Goal: Information Seeking & Learning: Learn about a topic

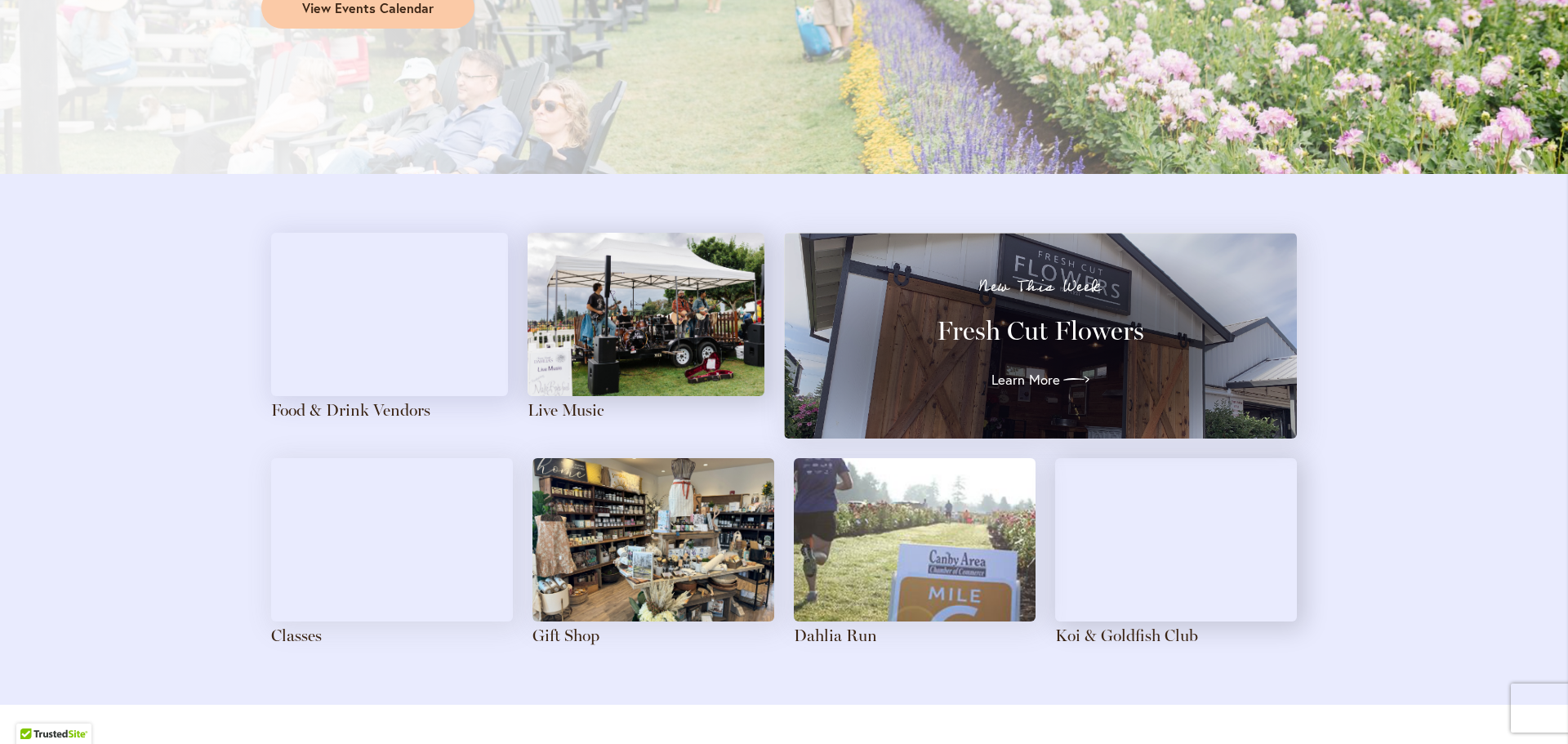
scroll to position [1634, 0]
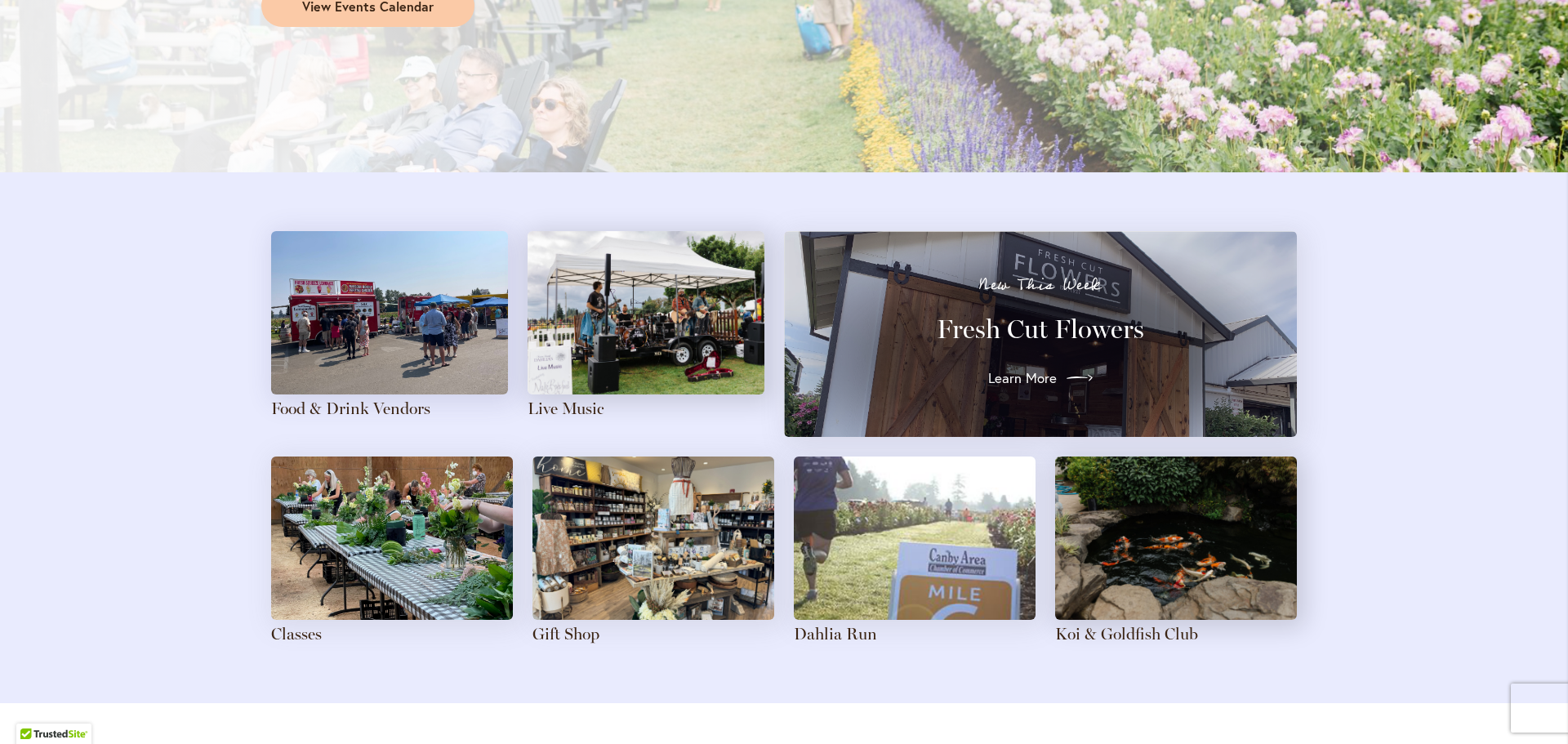
click at [999, 373] on span "Learn More" at bounding box center [1022, 378] width 69 height 20
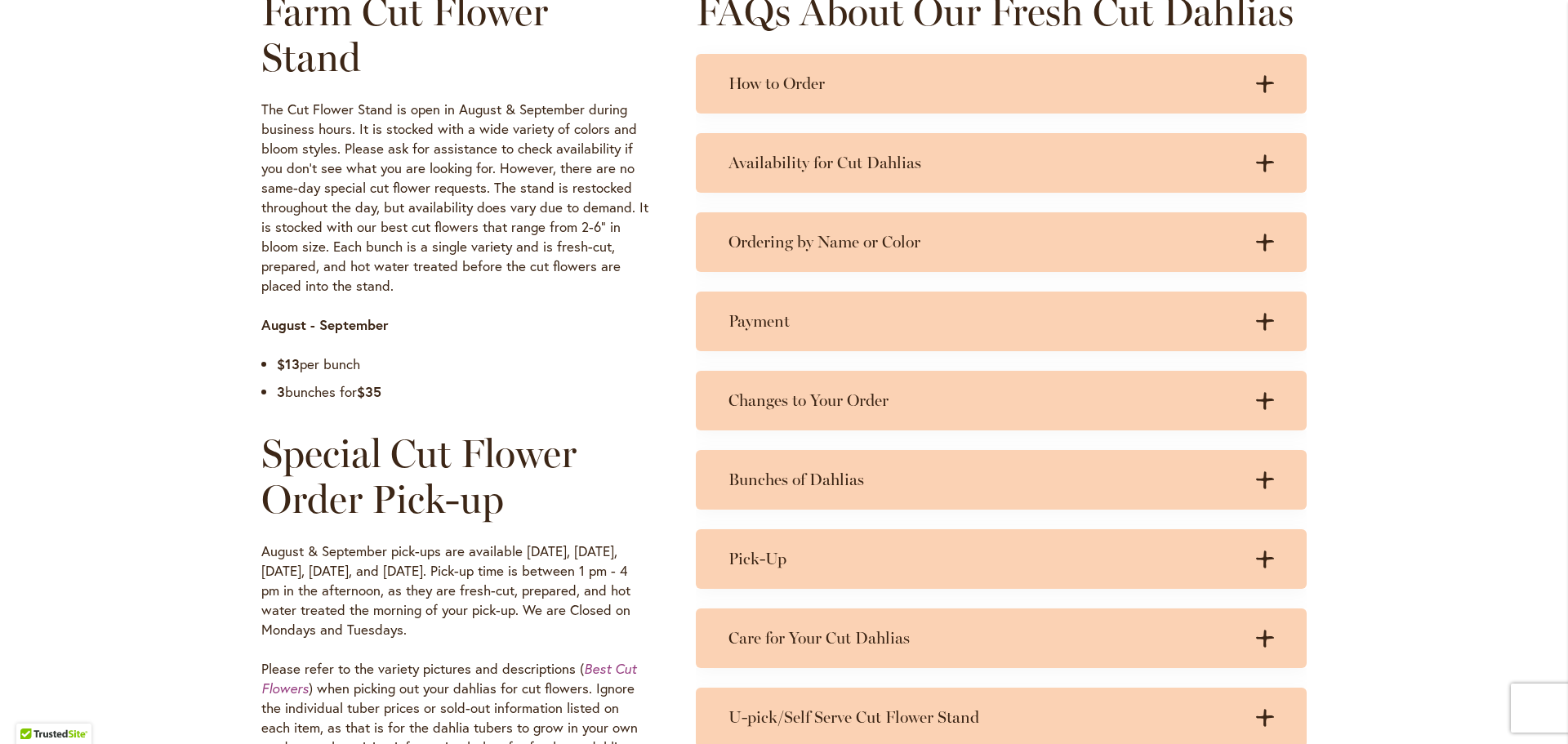
scroll to position [817, 0]
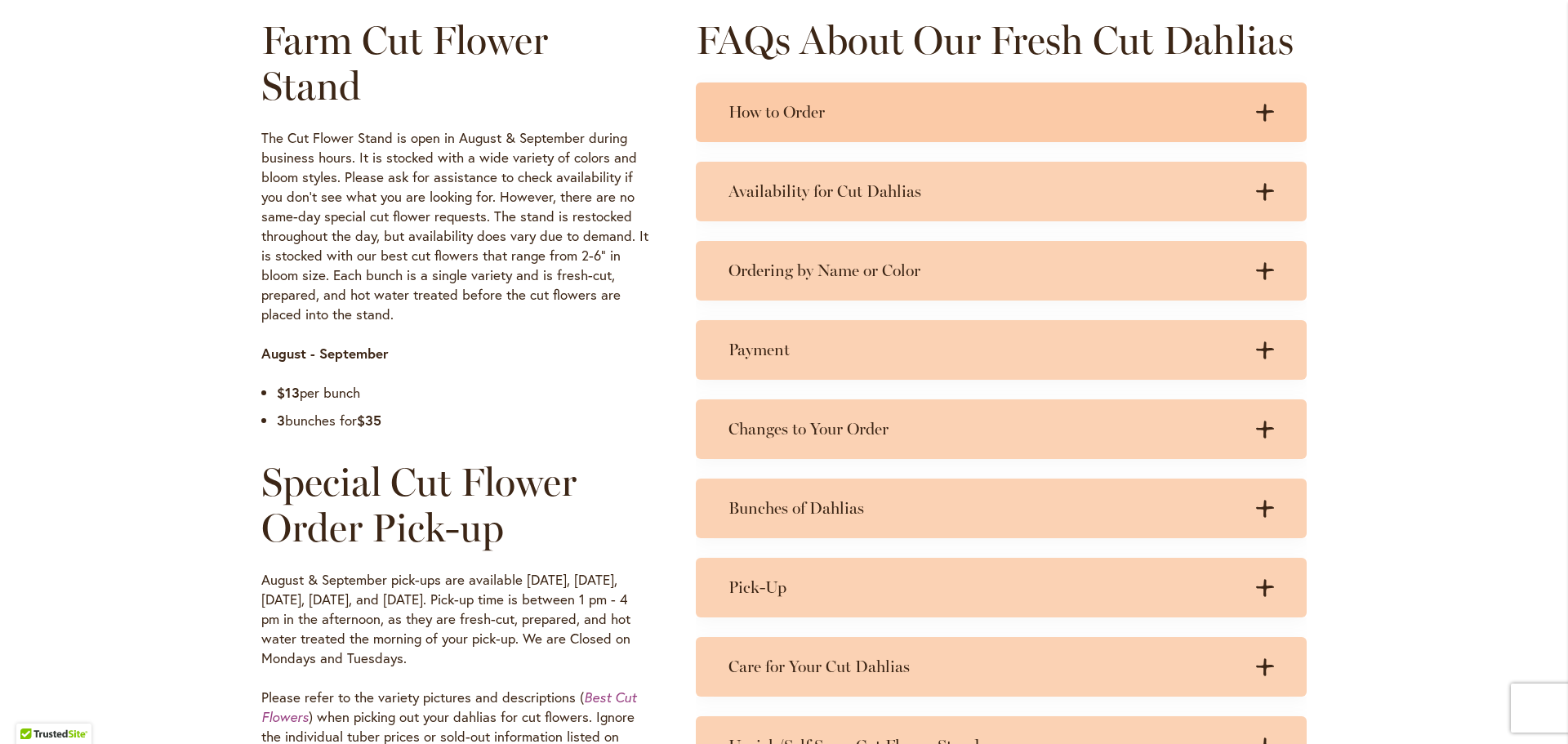
click at [1261, 111] on icon at bounding box center [1265, 111] width 18 height 17
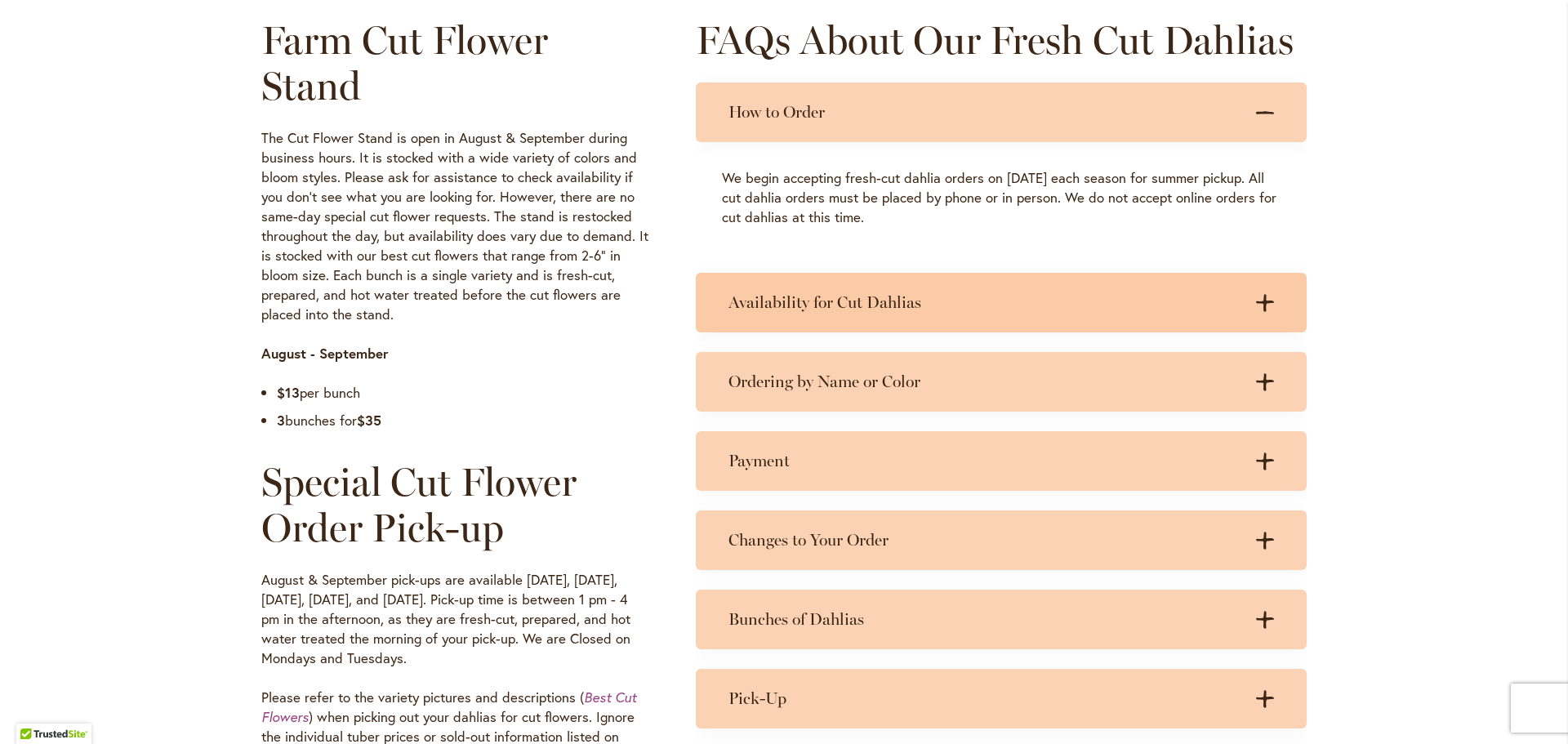
click at [1261, 304] on icon ".cls-1 { fill: #3c2616; stroke-width: 0px; }" at bounding box center [1265, 303] width 18 height 18
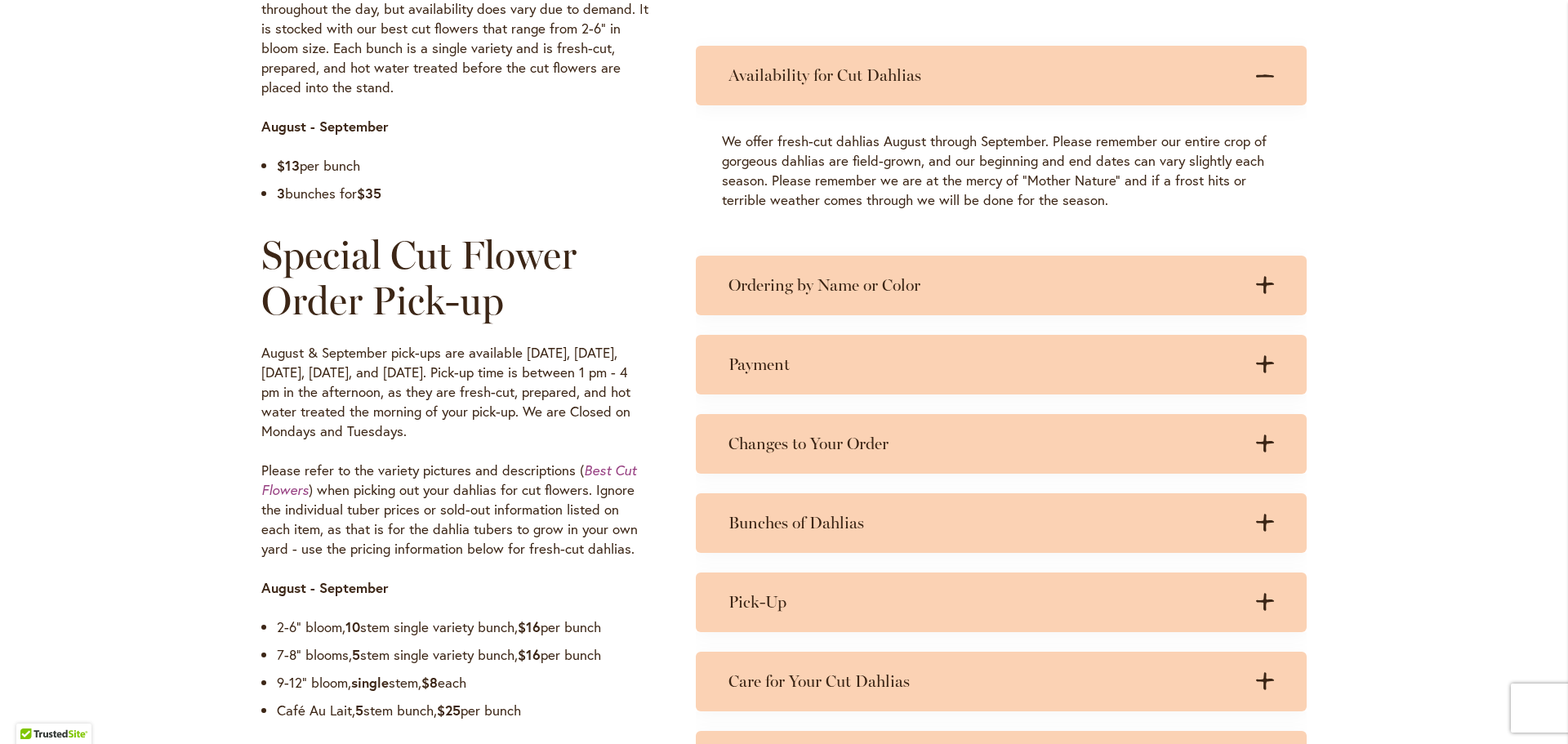
scroll to position [1062, 0]
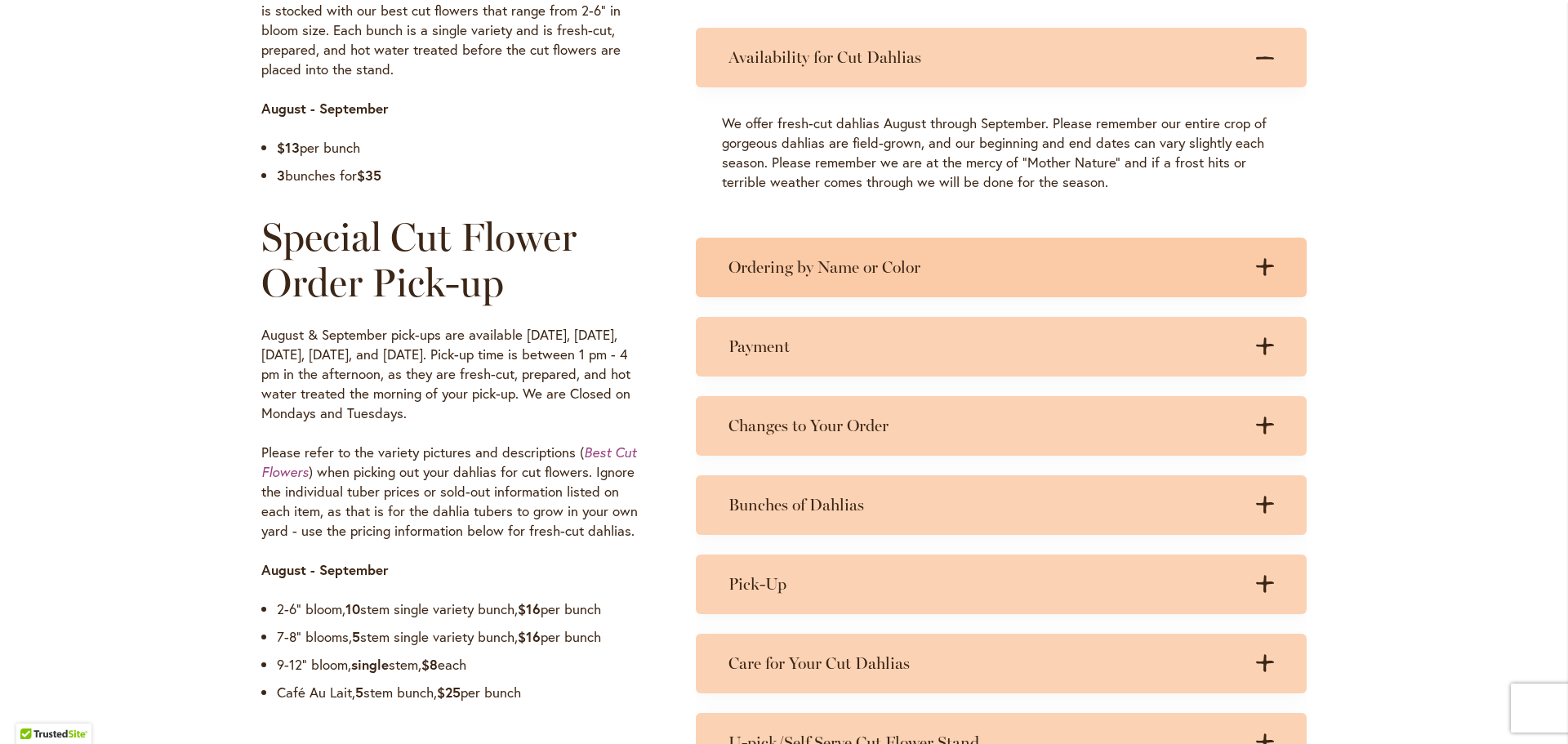
click at [1258, 262] on icon at bounding box center [1265, 267] width 18 height 17
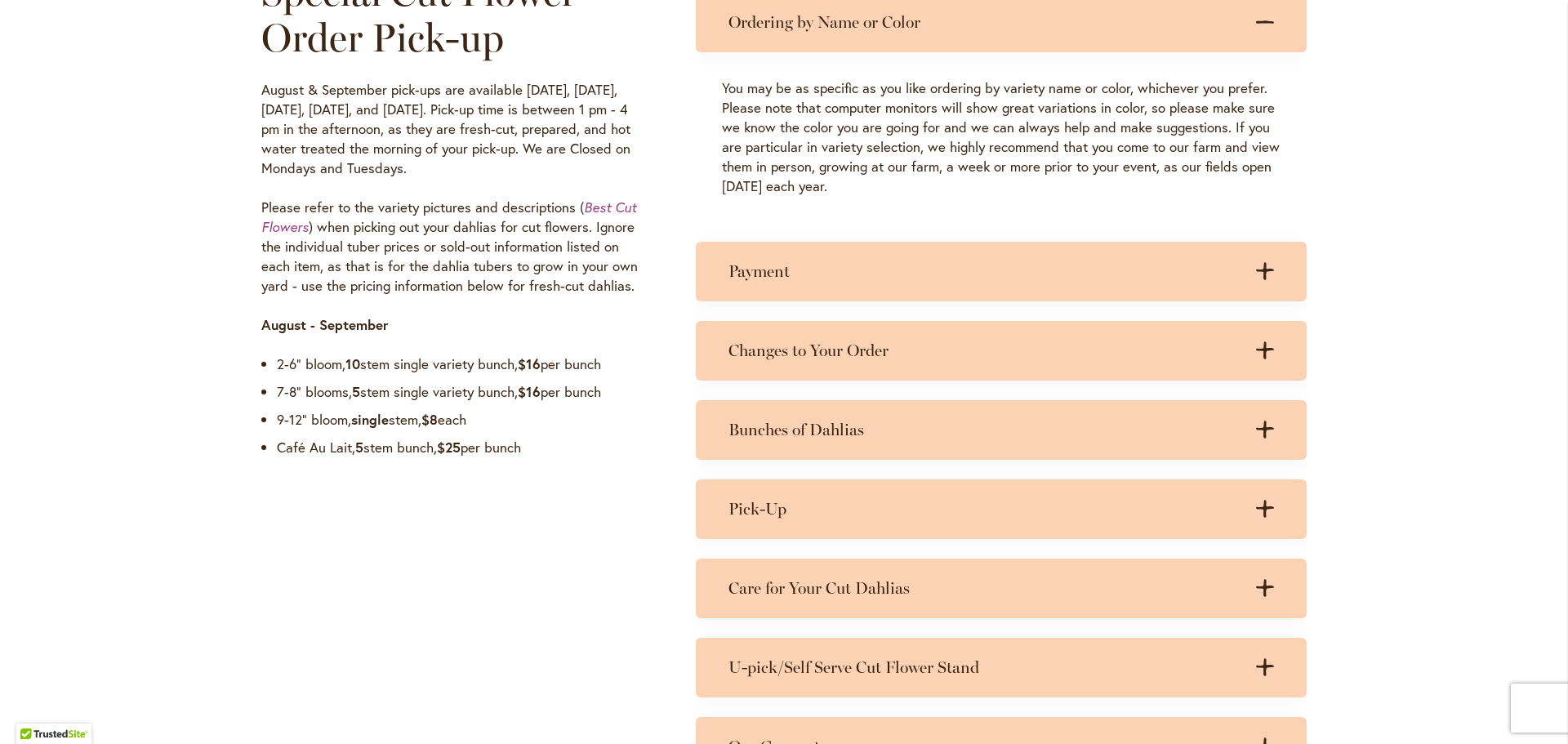
scroll to position [1388, 0]
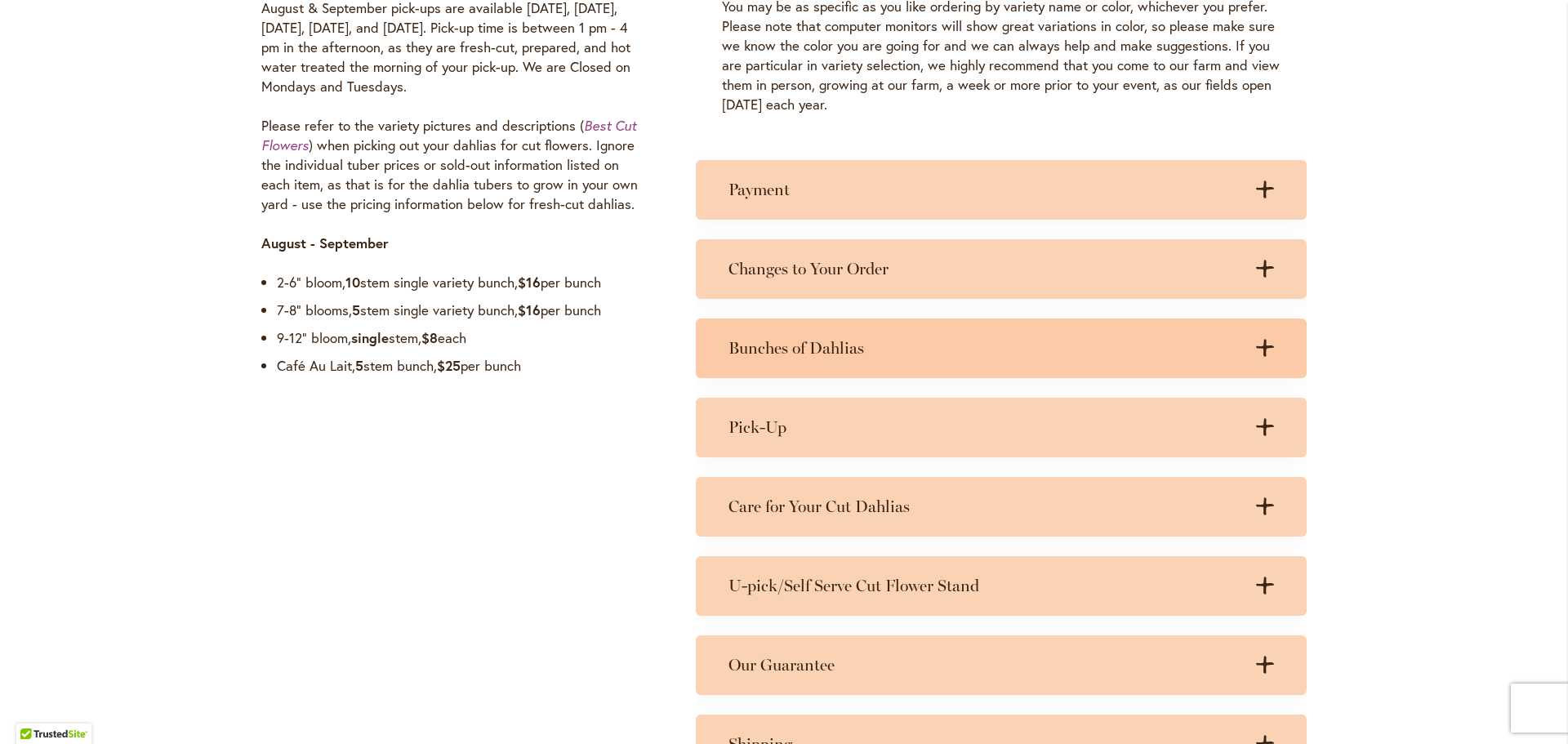
click at [1262, 342] on icon ".cls-1 { fill: #3c2616; stroke-width: 0px; }" at bounding box center [1265, 348] width 18 height 18
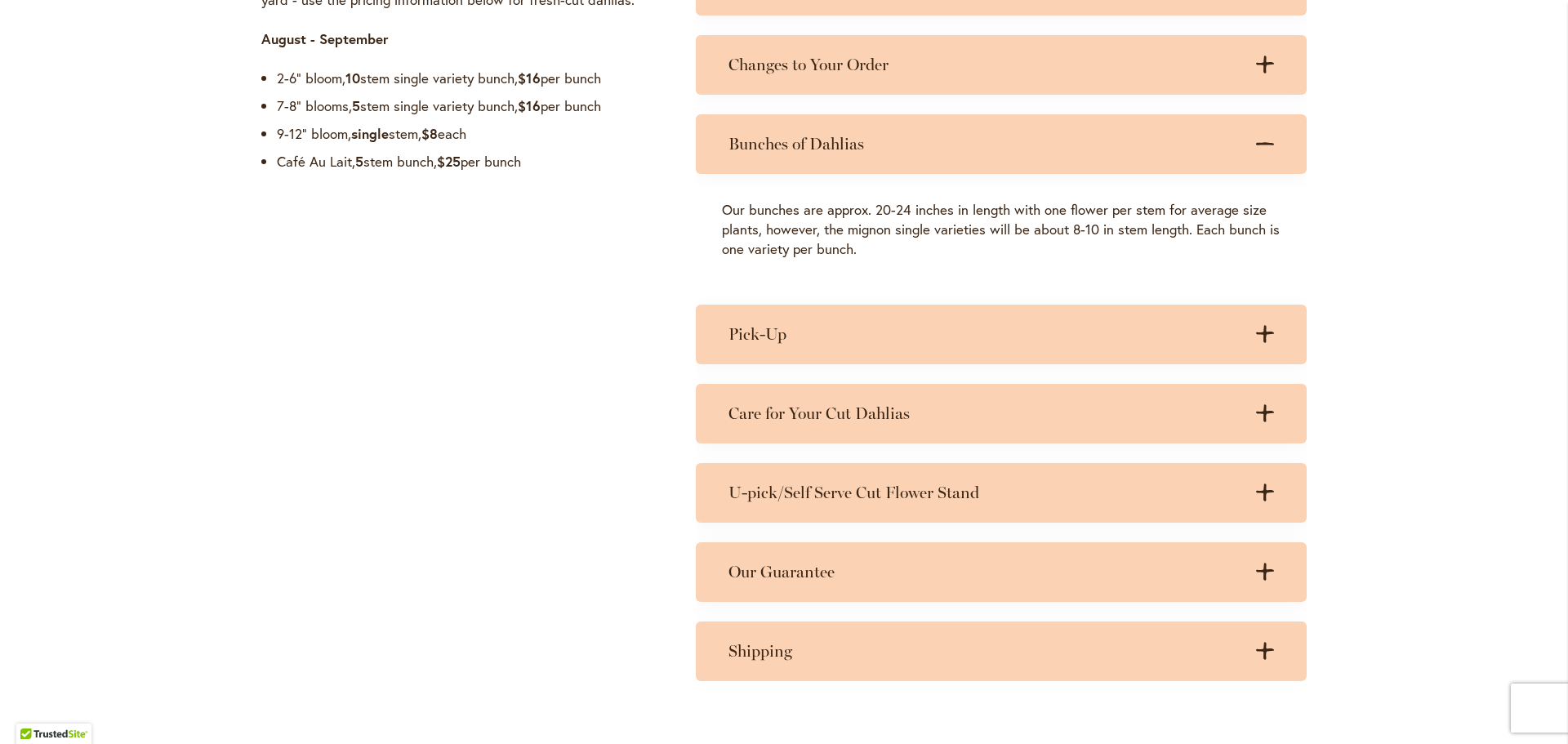
scroll to position [1634, 0]
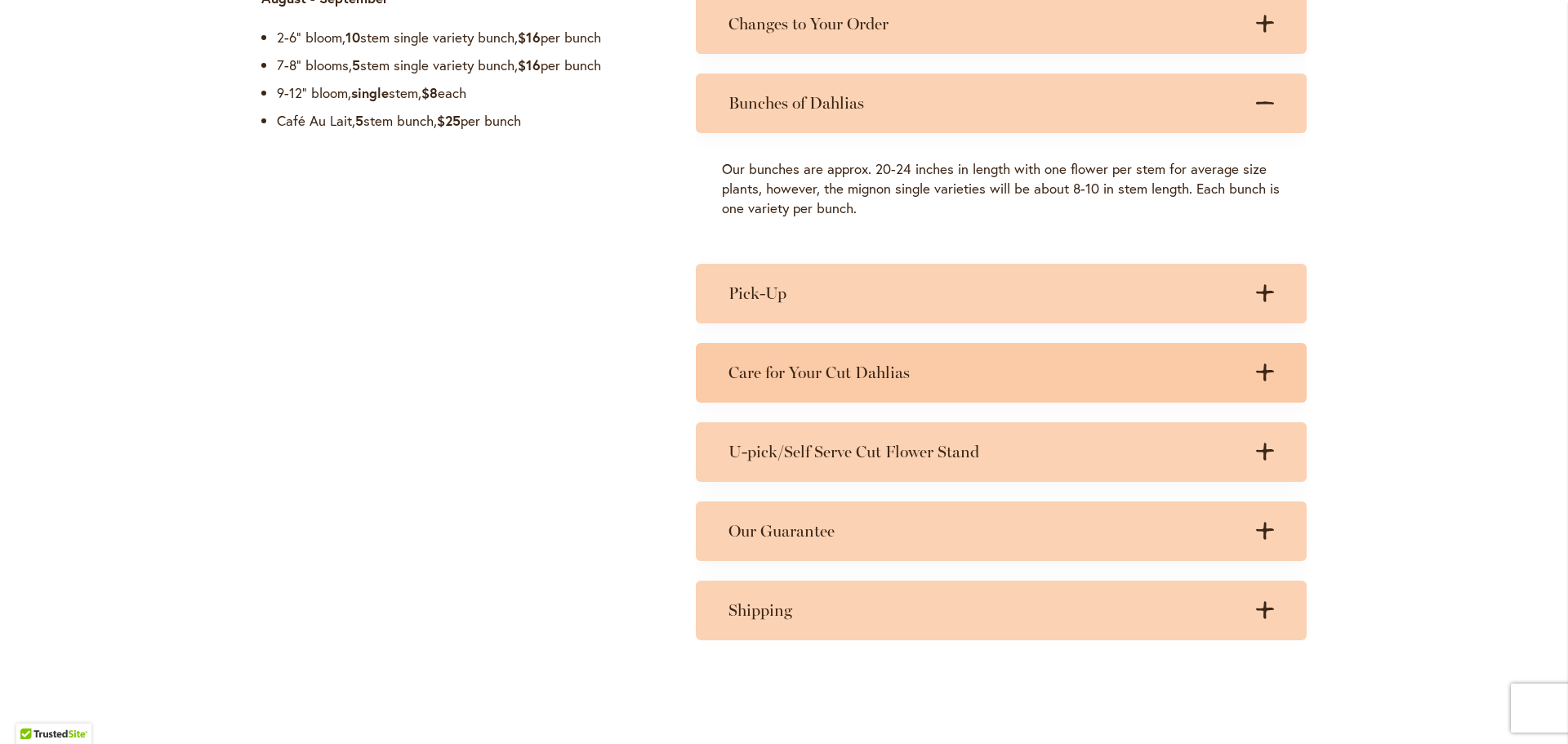
click at [1258, 365] on icon ".cls-1 { fill: #3c2616; stroke-width: 0px; }" at bounding box center [1265, 372] width 18 height 18
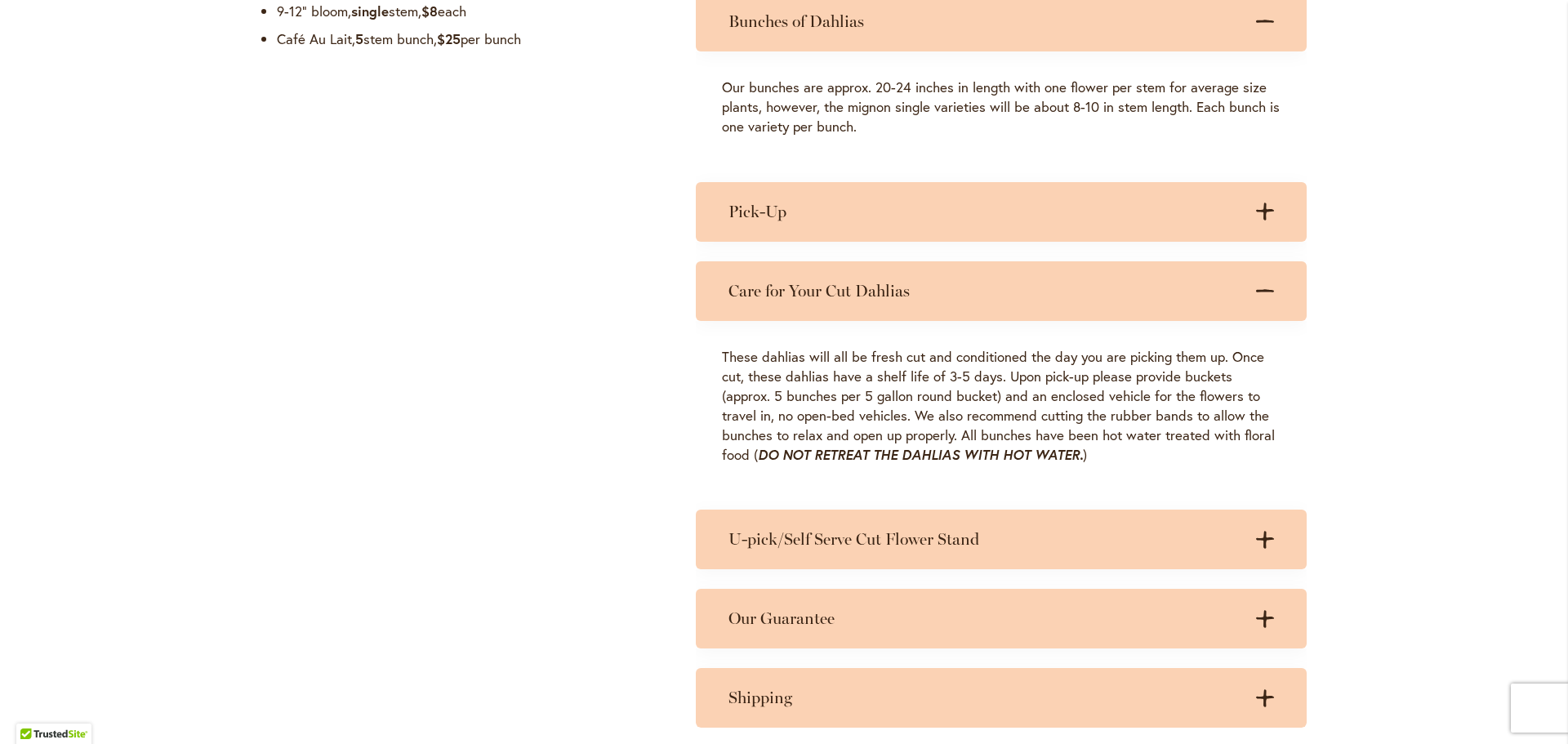
scroll to position [1879, 0]
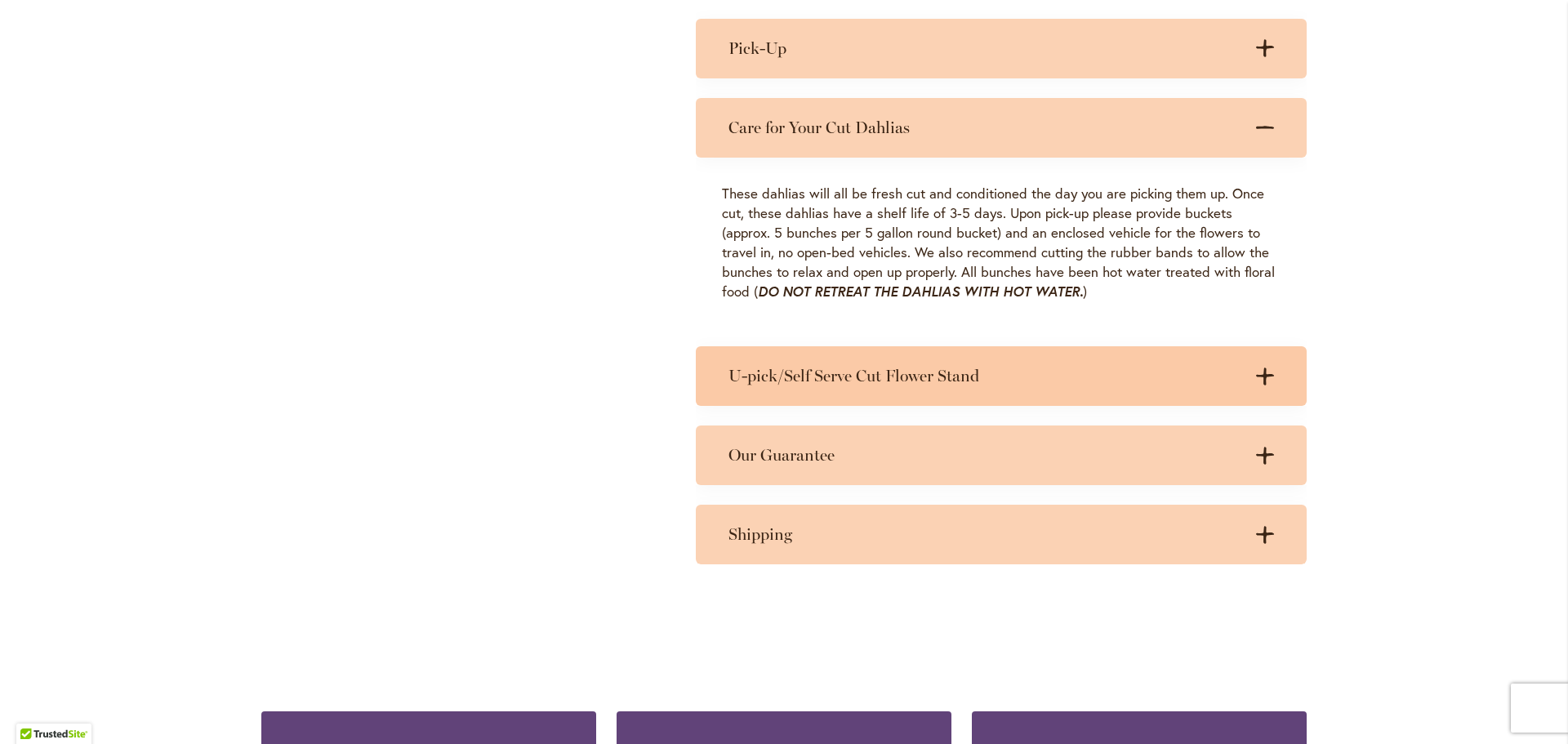
click at [1261, 374] on icon at bounding box center [1265, 375] width 18 height 17
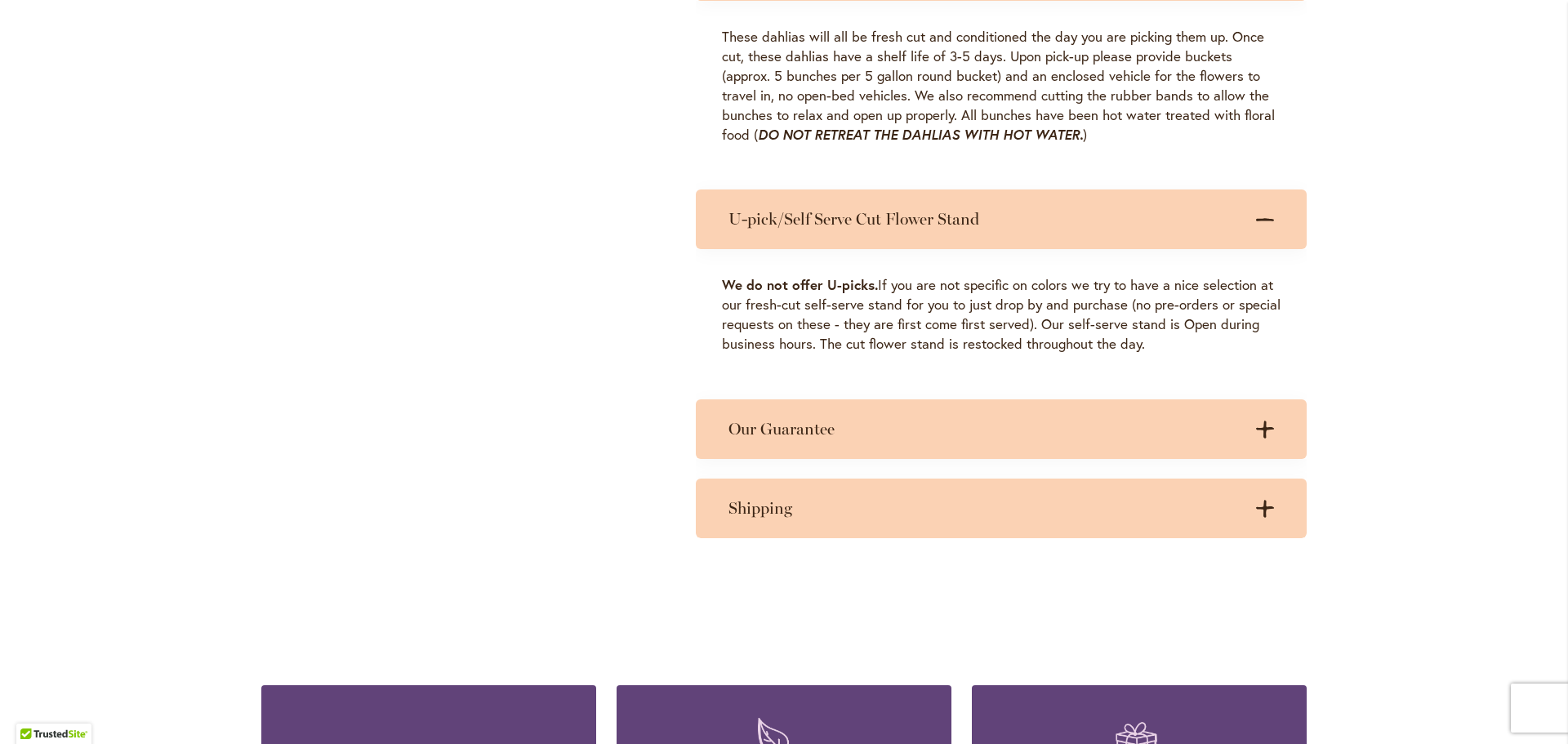
scroll to position [2042, 0]
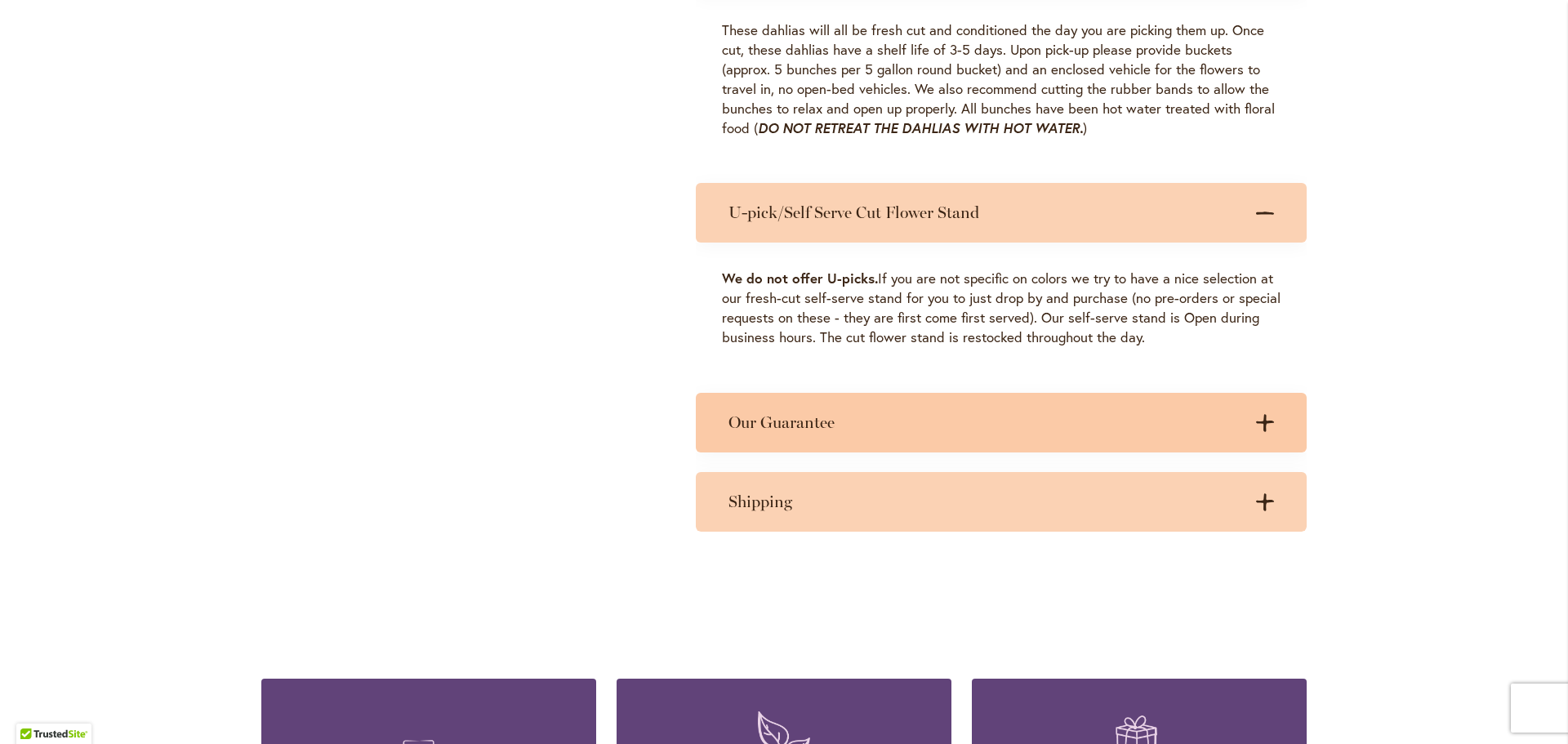
click at [1259, 415] on icon at bounding box center [1265, 422] width 18 height 17
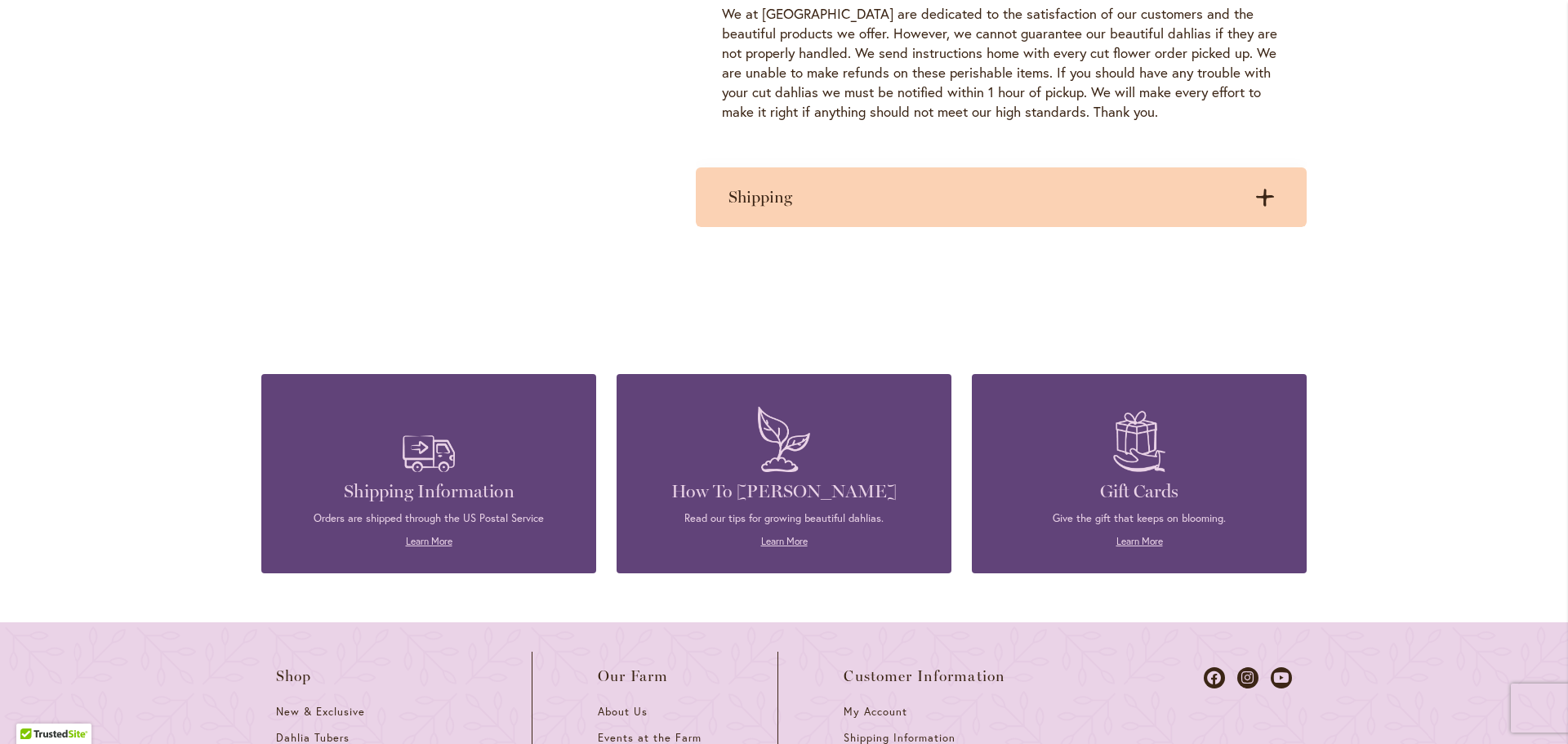
scroll to position [2533, 0]
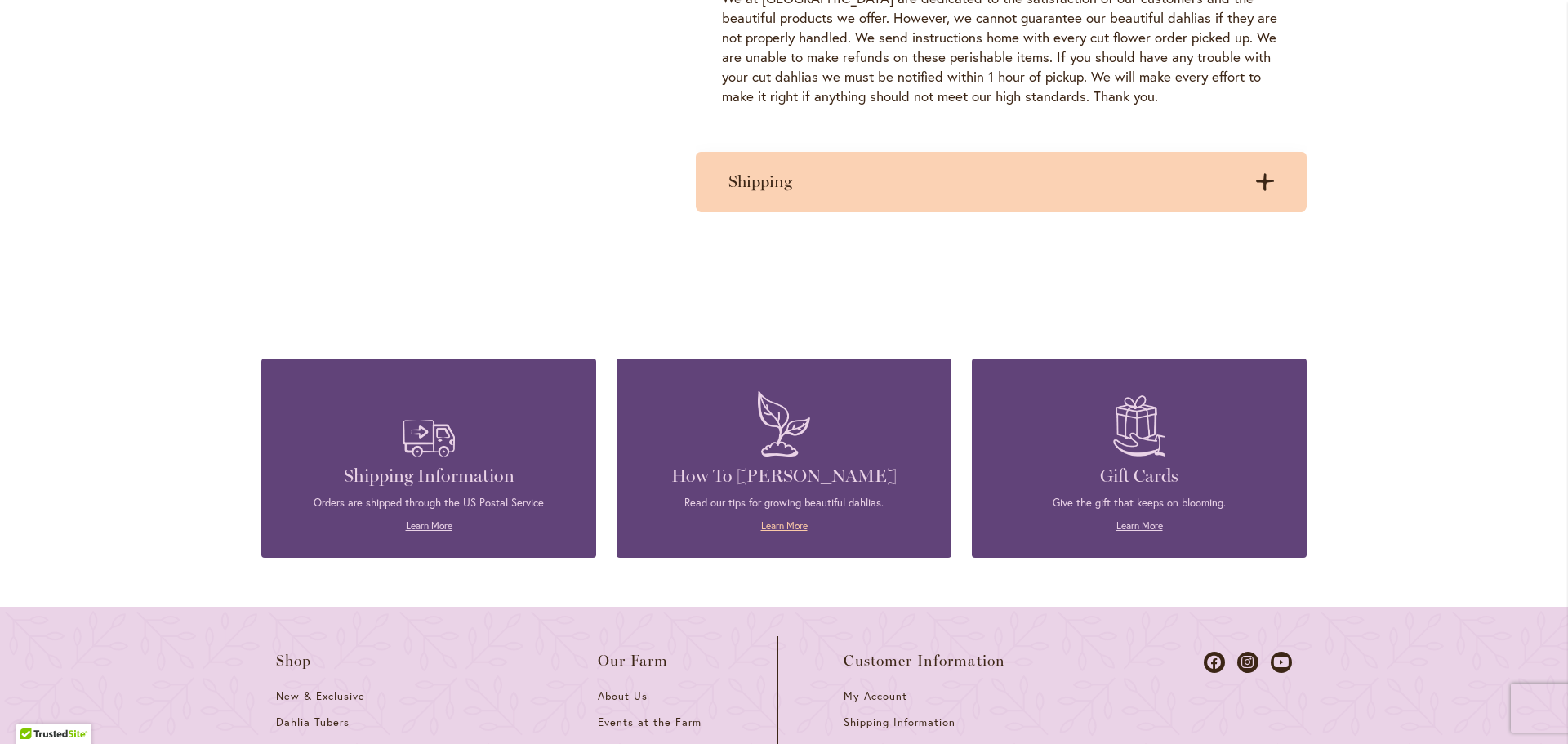
click at [782, 523] on link "Learn More" at bounding box center [784, 525] width 46 height 12
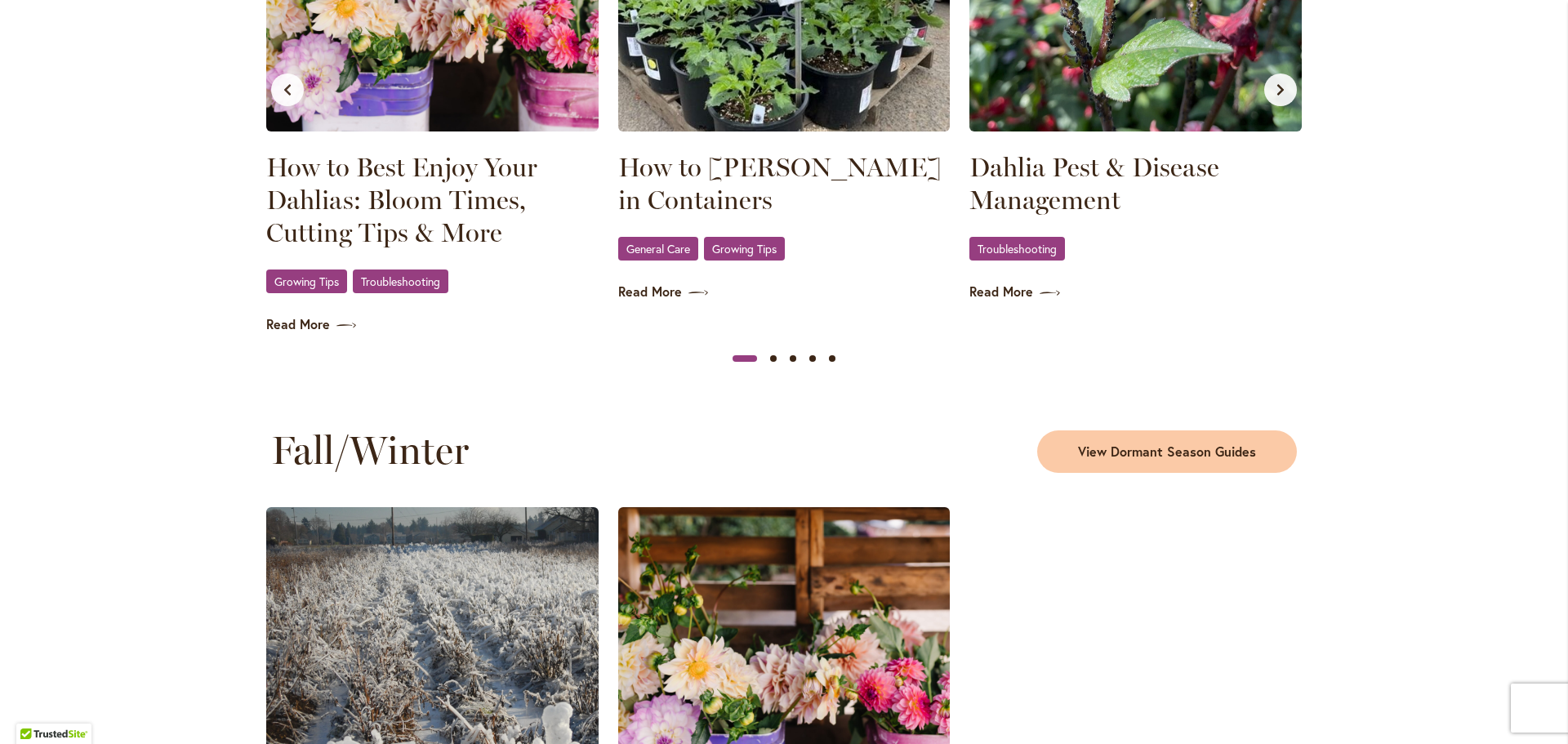
scroll to position [1470, 0]
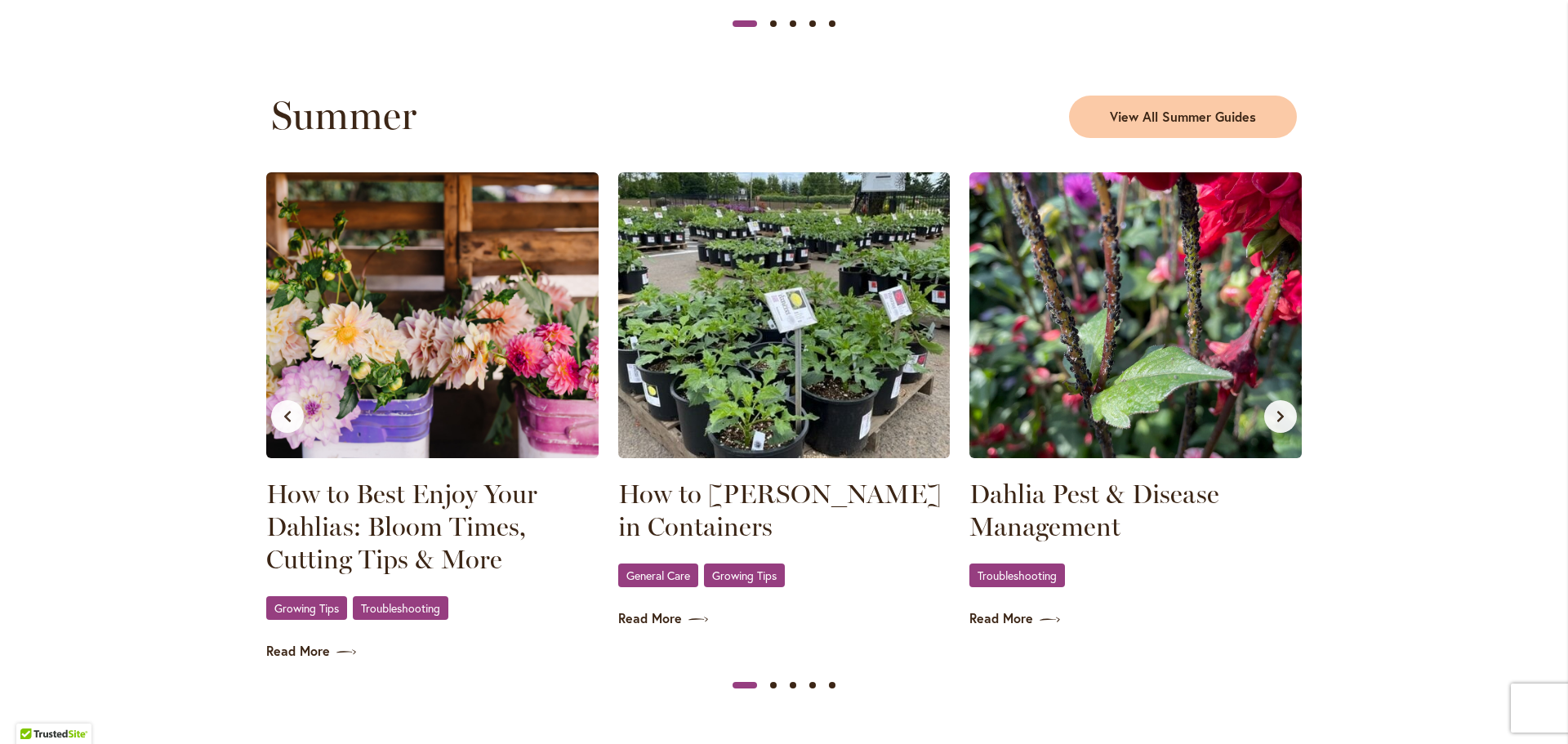
click at [646, 630] on div "How to Grow Dahlias in Containers General Care , Growing Tips Read More" at bounding box center [784, 400] width 342 height 466
click at [728, 489] on link "How to Grow Dahlias in Containers" at bounding box center [784, 510] width 332 height 65
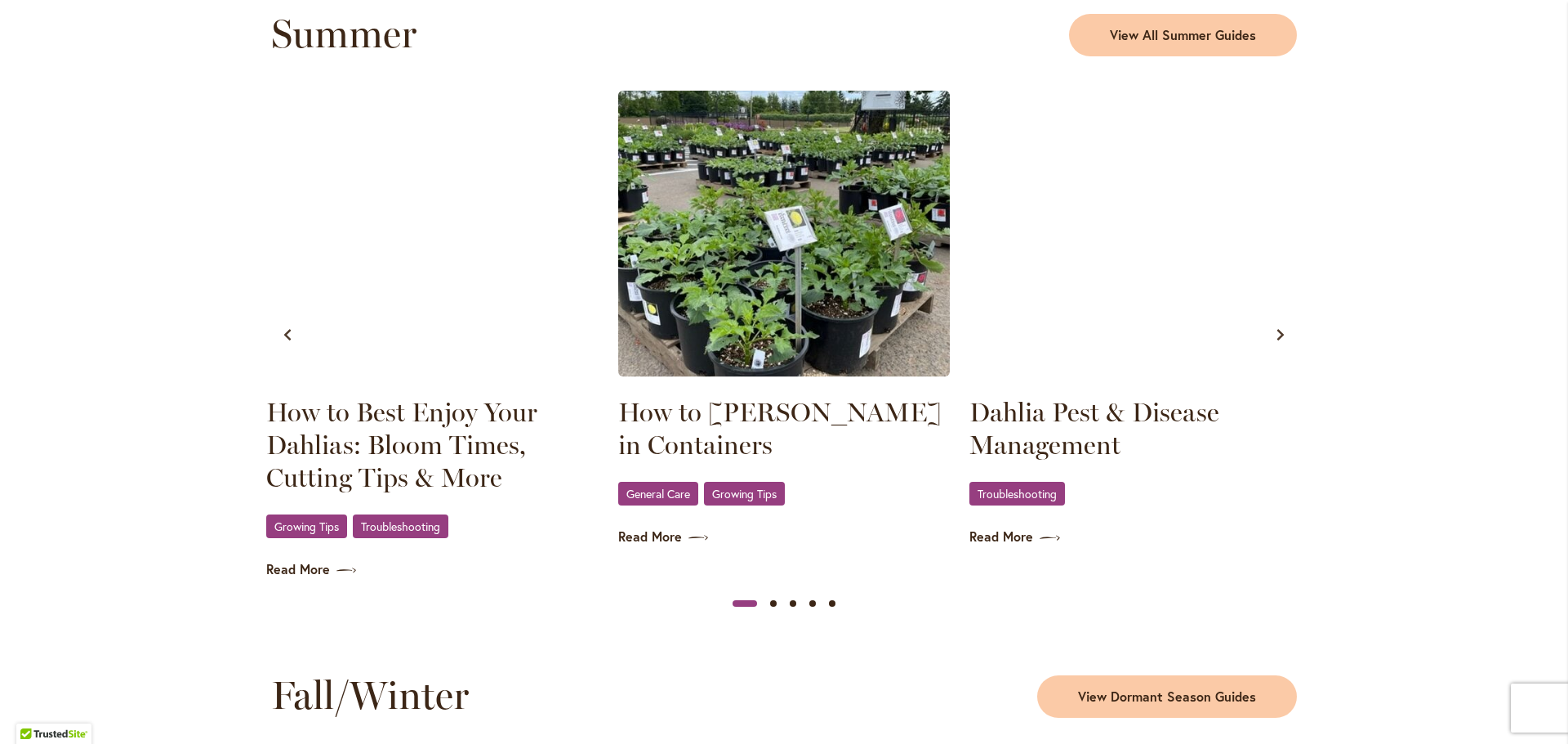
scroll to position [1634, 0]
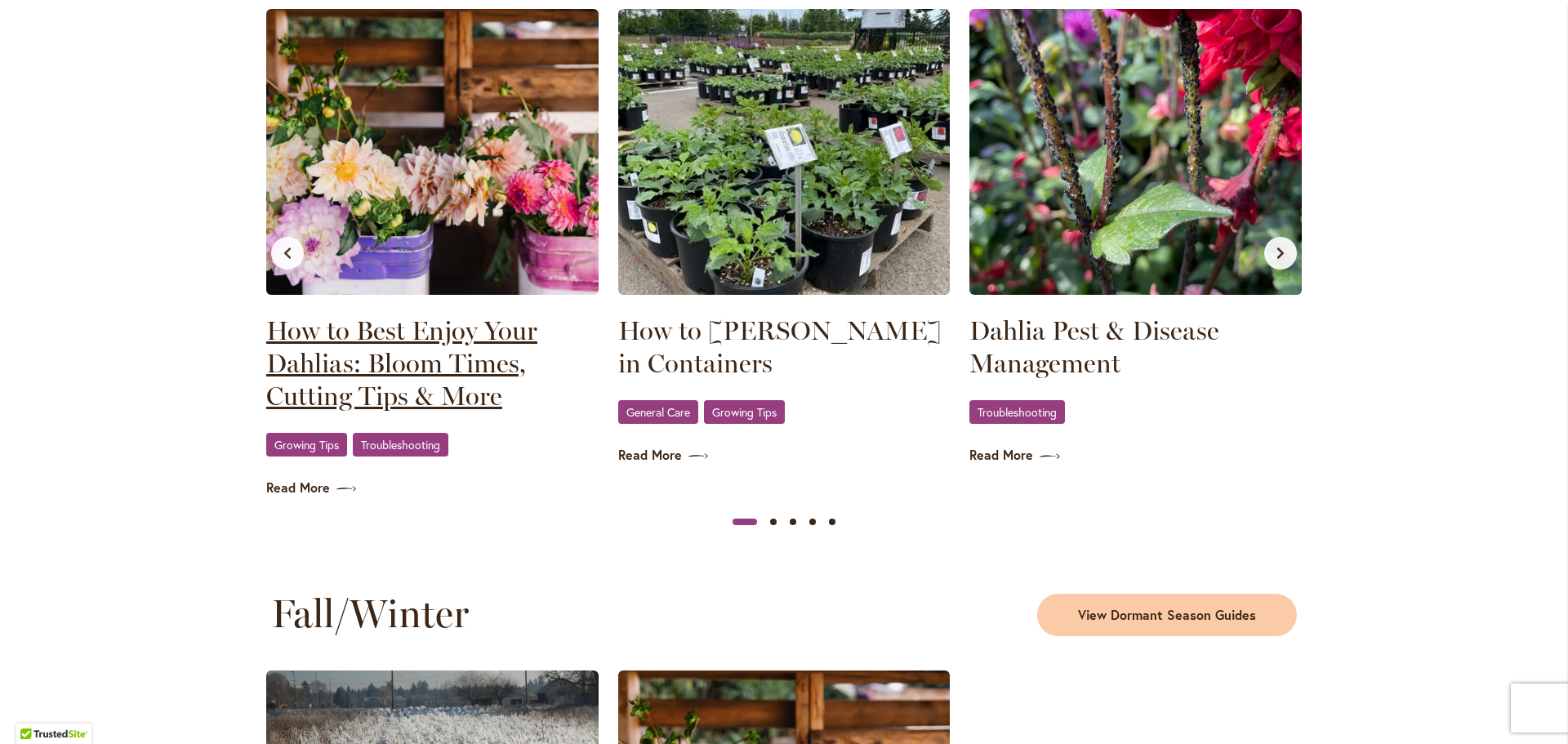
click at [351, 340] on link "How to Best Enjoy Your Dahlias: Bloom Times, Cutting Tips & More" at bounding box center [431, 363] width 332 height 98
